Goal: Information Seeking & Learning: Learn about a topic

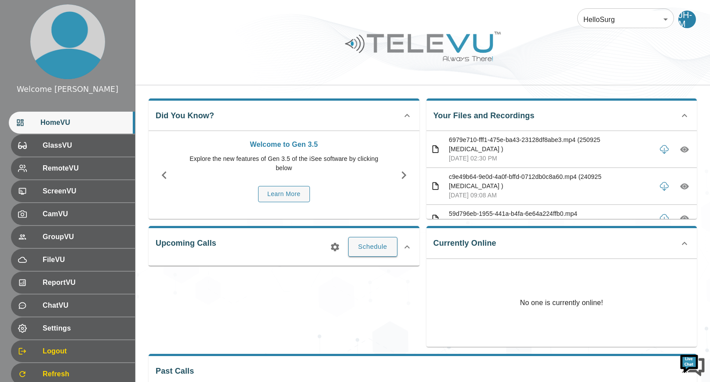
click at [684, 146] on icon "button" at bounding box center [684, 149] width 9 height 9
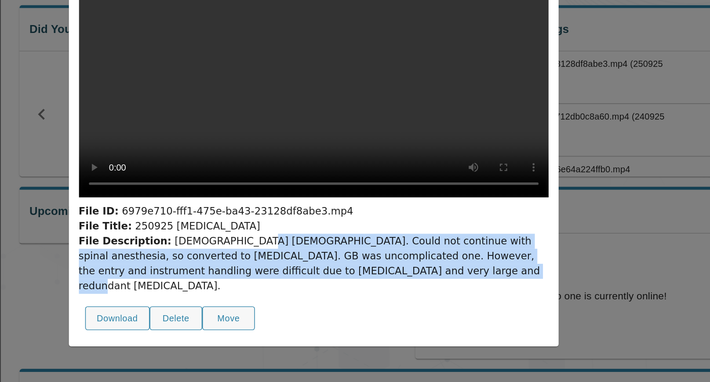
drag, startPoint x: 295, startPoint y: 279, endPoint x: 391, endPoint y: 299, distance: 97.8
click at [391, 299] on div "File Description: [DEMOGRAPHIC_DATA] [DEMOGRAPHIC_DATA]. Could not continue wit…" at bounding box center [355, 280] width 330 height 42
copy div "Could not continue with spinal anesthesia, so converted to [MEDICAL_DATA]. GB w…"
